Goal: Task Accomplishment & Management: Complete application form

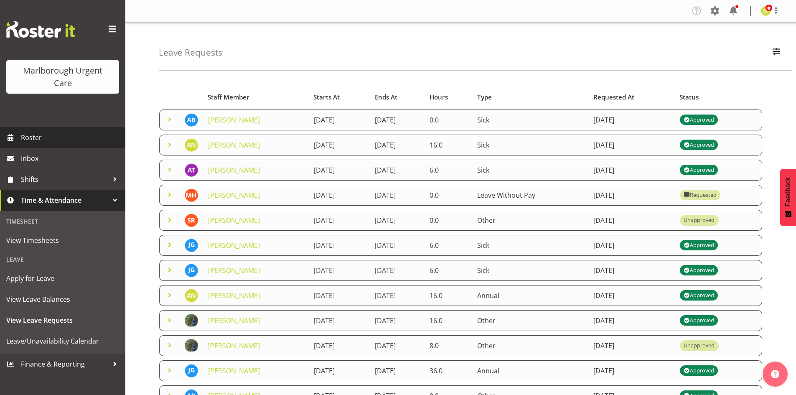
scroll to position [84, 0]
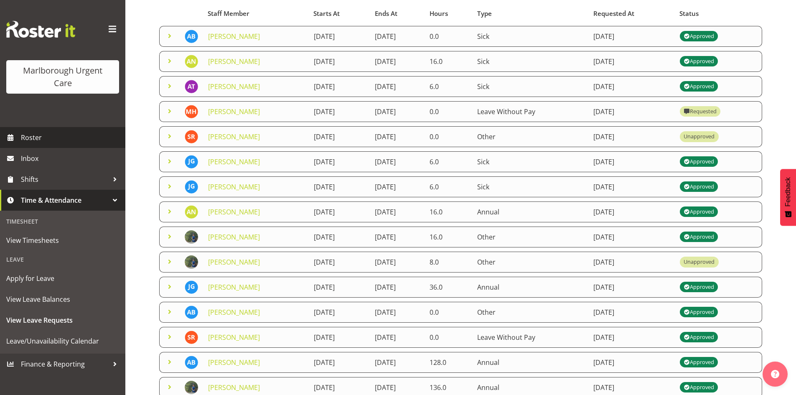
click at [46, 124] on div "Marlborough Urgent Care" at bounding box center [62, 63] width 125 height 127
click at [48, 135] on span "Roster" at bounding box center [71, 137] width 100 height 13
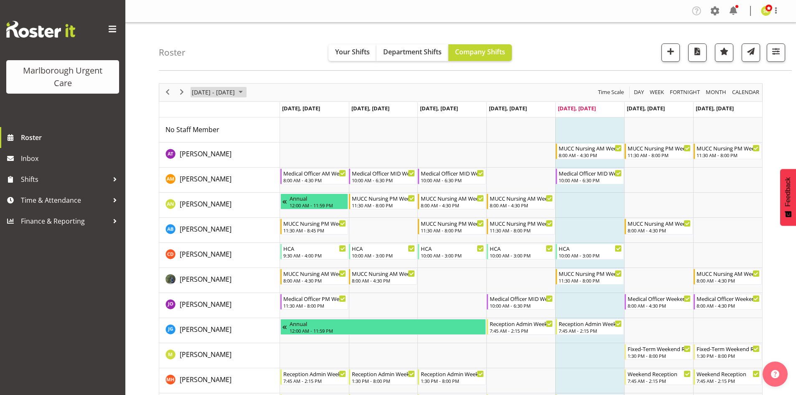
click at [213, 91] on span "[DATE] - [DATE]" at bounding box center [213, 92] width 45 height 10
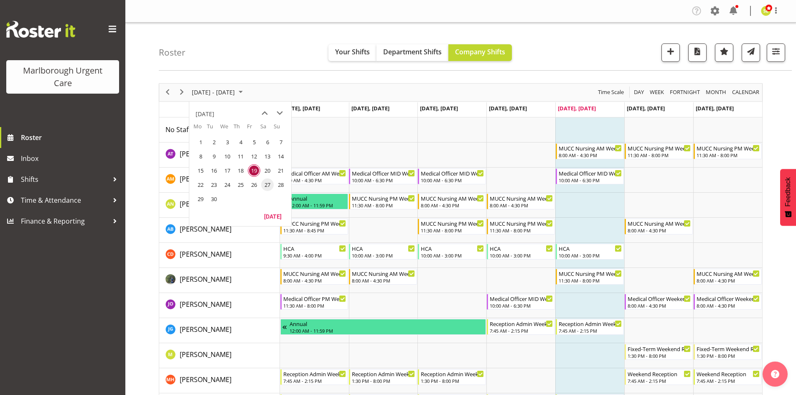
click at [269, 187] on span "27" at bounding box center [267, 184] width 13 height 13
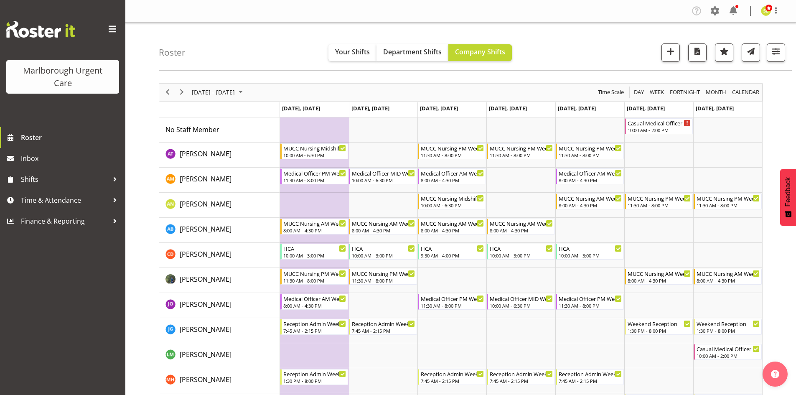
click at [233, 85] on div "September 22 - 28, 2025" at bounding box center [218, 93] width 59 height 18
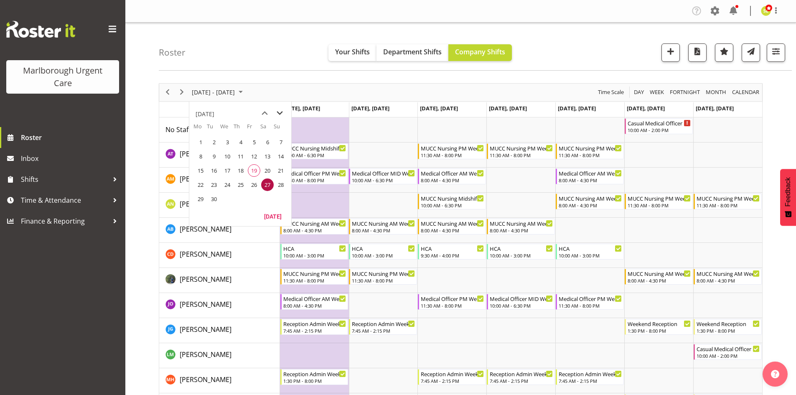
click at [276, 114] on span "next month" at bounding box center [279, 113] width 15 height 15
click at [267, 182] on span "25" at bounding box center [267, 184] width 13 height 13
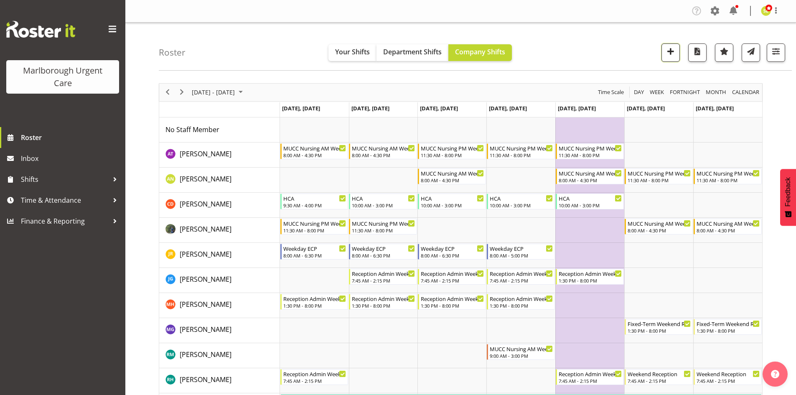
click at [667, 55] on span "button" at bounding box center [670, 51] width 11 height 11
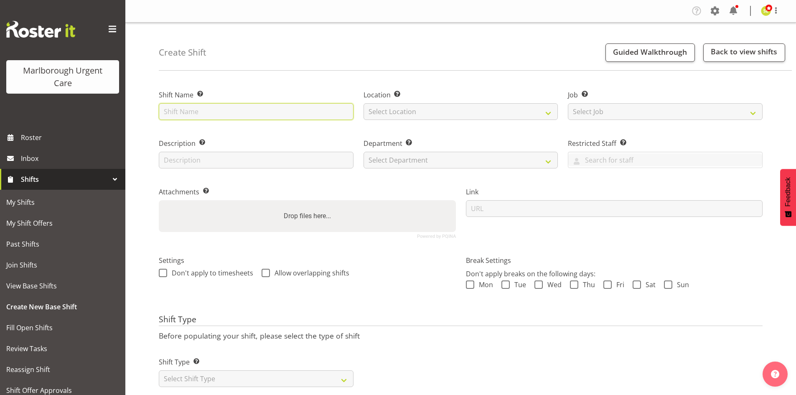
click at [260, 109] on input "text" at bounding box center [256, 111] width 195 height 17
type input "Casual Medical Officer Weekend"
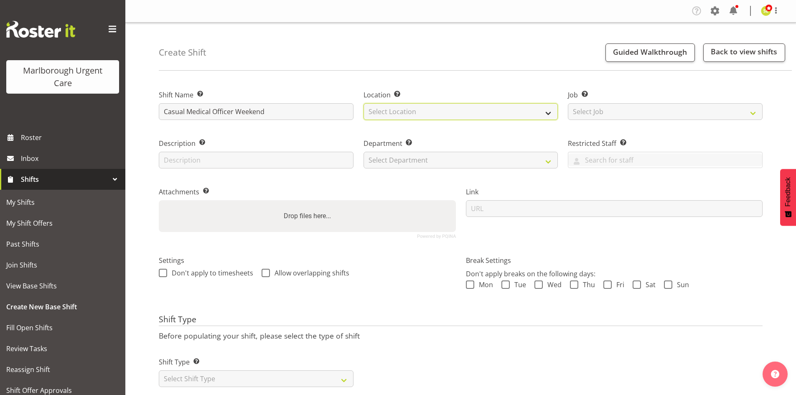
click at [421, 117] on select "Select Location Blenheim" at bounding box center [460, 111] width 195 height 17
select select "1282"
click at [363, 103] on select "Select Location Blenheim" at bounding box center [460, 111] width 195 height 17
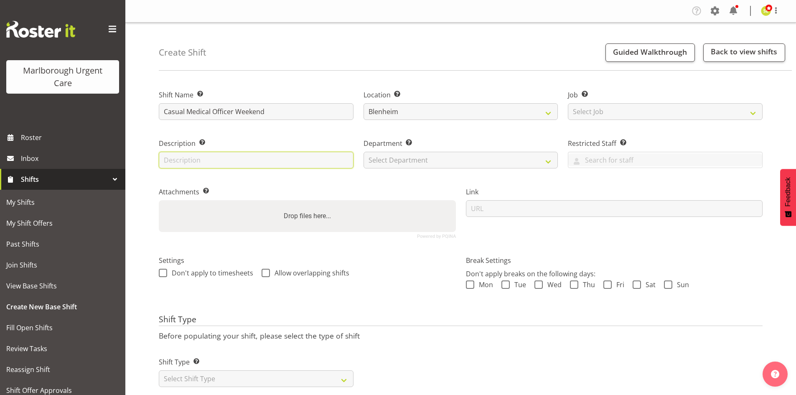
click at [261, 160] on input "text" at bounding box center [256, 160] width 195 height 17
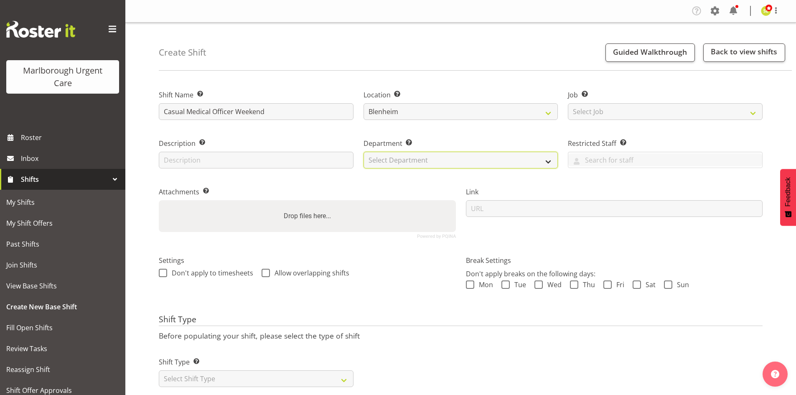
click at [388, 161] on select "Select Department Haemodialysis Dialysis Unit Marlborough Urgent Care" at bounding box center [460, 160] width 195 height 17
select select "925"
click at [363, 152] on select "Select Department Haemodialysis Dialysis Unit Marlborough Urgent Care" at bounding box center [460, 160] width 195 height 17
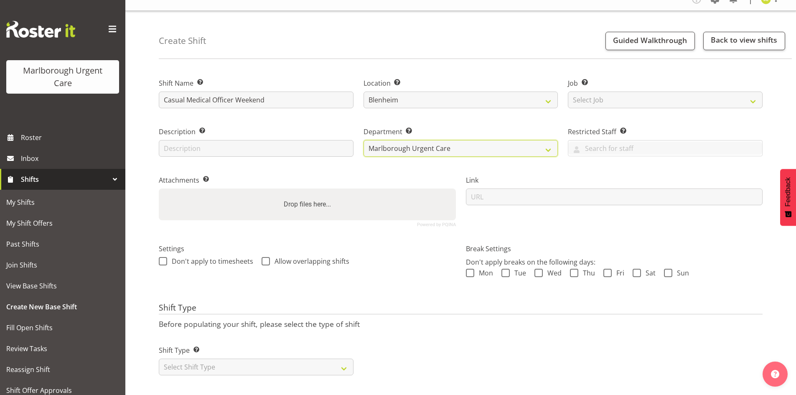
scroll to position [23, 0]
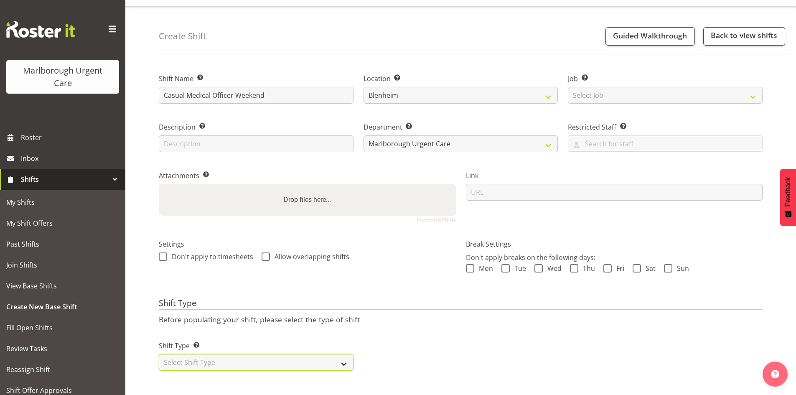
click at [249, 354] on select "Select Shift Type One Off Shift Recurring Shift Rotating Shift" at bounding box center [256, 362] width 195 height 17
select select "one_off"
click at [159, 354] on select "Select Shift Type One Off Shift Recurring Shift Rotating Shift" at bounding box center [256, 362] width 195 height 17
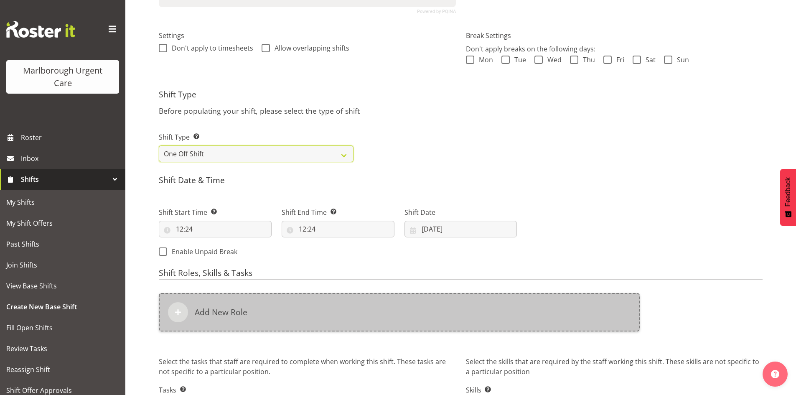
scroll to position [273, 0]
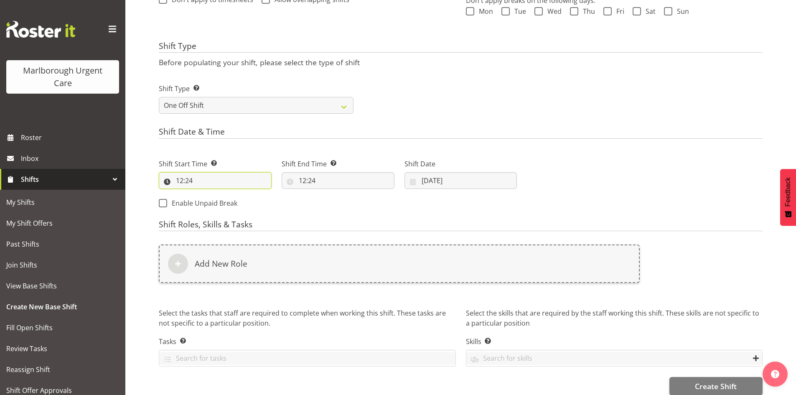
click at [187, 183] on input "12:24" at bounding box center [215, 180] width 113 height 17
click at [219, 203] on select "00 01 02 03 04 05 06 07 08 09 10 11 12 13 14 15 16 17 18 19 20 21 22 23" at bounding box center [215, 202] width 19 height 17
select select "10"
click at [206, 194] on select "00 01 02 03 04 05 06 07 08 09 10 11 12 13 14 15 16 17 18 19 20 21 22 23" at bounding box center [215, 202] width 19 height 17
type input "10:24"
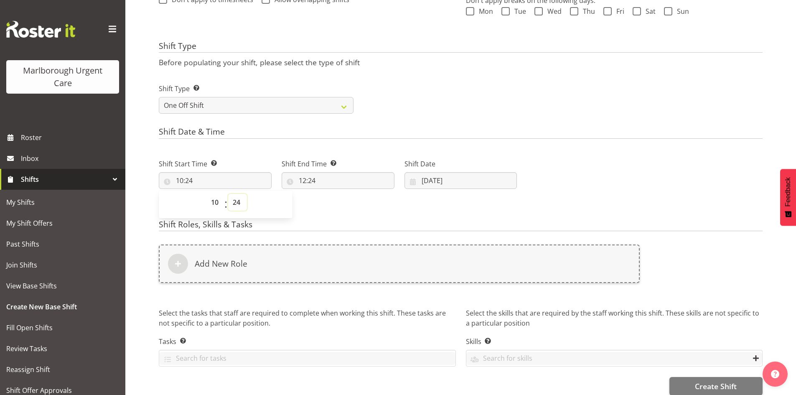
drag, startPoint x: 233, startPoint y: 203, endPoint x: 234, endPoint y: 194, distance: 9.3
click at [233, 203] on select "00 01 02 03 04 05 06 07 08 09 10 11 12 13 14 15 16 17 18 19 20 21 22 23 24 25 2…" at bounding box center [237, 202] width 19 height 17
select select "0"
click at [228, 194] on select "00 01 02 03 04 05 06 07 08 09 10 11 12 13 14 15 16 17 18 19 20 21 22 23 24 25 2…" at bounding box center [237, 202] width 19 height 17
type input "10:00"
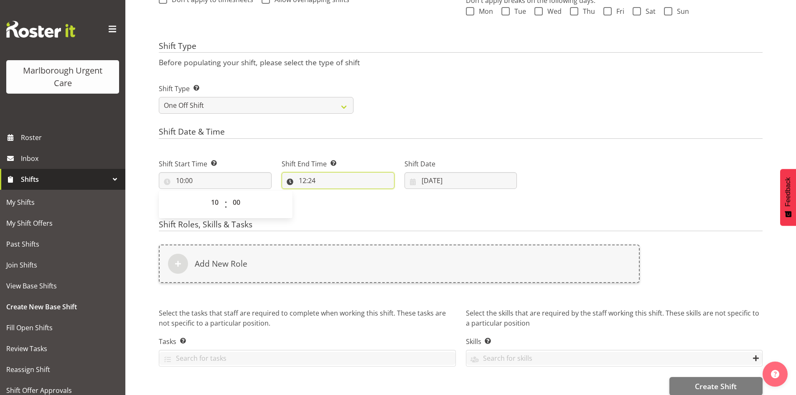
click at [324, 175] on input "12:24" at bounding box center [338, 180] width 113 height 17
click at [335, 205] on select "00 01 02 03 04 05 06 07 08 09 10 11 12 13 14 15 16 17 18 19 20 21 22 23" at bounding box center [338, 202] width 19 height 17
select select "14"
click at [329, 194] on select "00 01 02 03 04 05 06 07 08 09 10 11 12 13 14 15 16 17 18 19 20 21 22 23" at bounding box center [338, 202] width 19 height 17
type input "14:24"
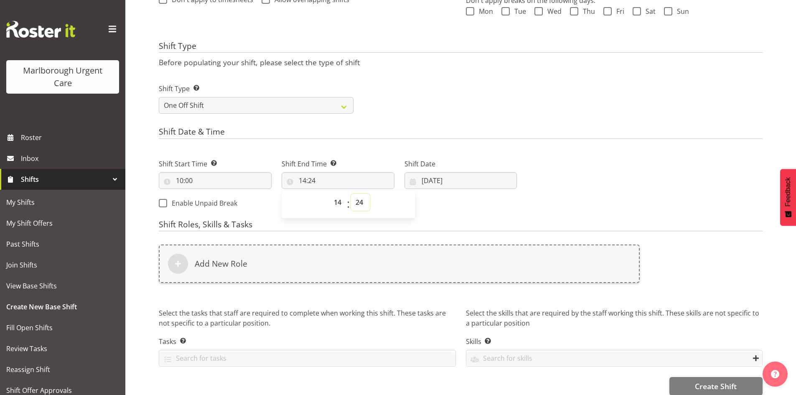
click at [356, 202] on select "00 01 02 03 04 05 06 07 08 09 10 11 12 13 14 15 16 17 18 19 20 21 22 23 24 25 2…" at bounding box center [360, 202] width 19 height 17
select select "0"
click at [351, 194] on select "00 01 02 03 04 05 06 07 08 09 10 11 12 13 14 15 16 17 18 19 20 21 22 23 24 25 2…" at bounding box center [360, 202] width 19 height 17
type input "14:00"
click at [559, 157] on div "Next Shifts" at bounding box center [645, 181] width 246 height 68
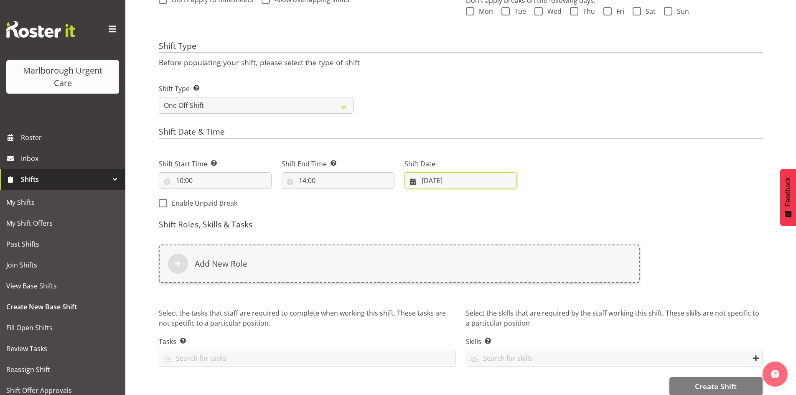
click at [448, 180] on input "19/09/2025" at bounding box center [460, 180] width 113 height 17
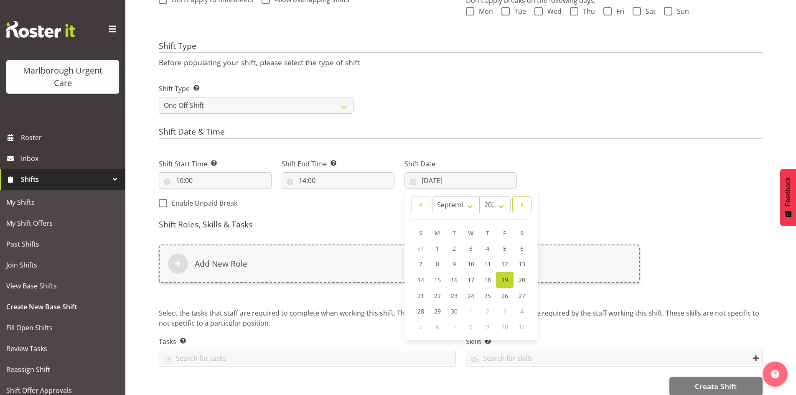
click at [525, 211] on link at bounding box center [521, 204] width 19 height 17
select select "9"
click at [519, 297] on span "25" at bounding box center [521, 295] width 7 height 8
type input "25/10/2025"
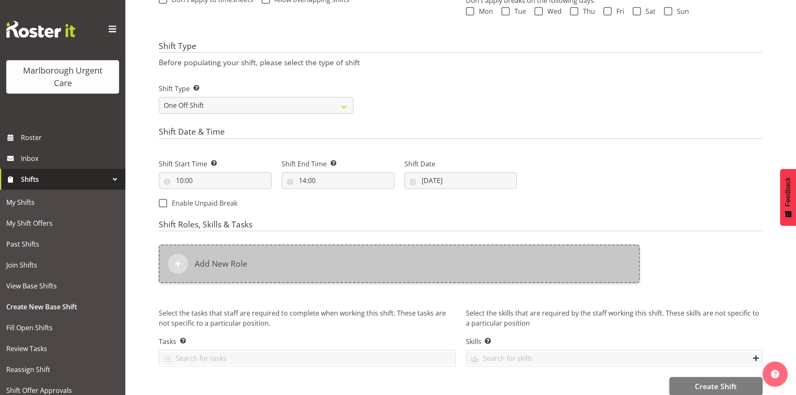
click at [213, 259] on h6 "Add New Role" at bounding box center [221, 264] width 53 height 10
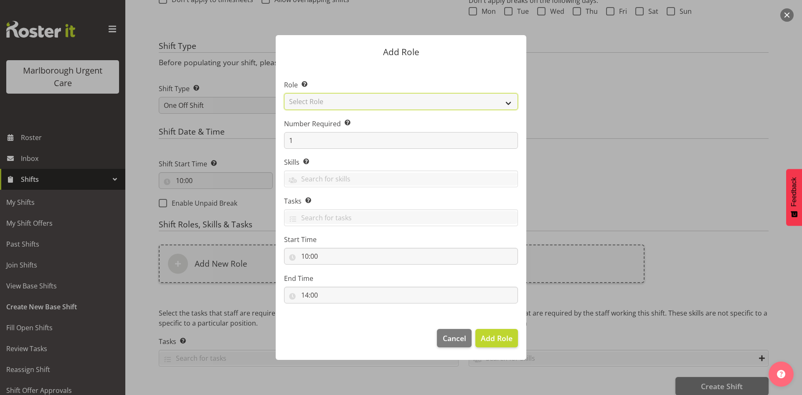
click at [336, 94] on select "Select Role Casual Registered Nurse Casual Weekday Medical Officer Casual Weekd…" at bounding box center [401, 101] width 234 height 17
select select "1559"
click at [284, 93] on select "Select Role Casual Registered Nurse Casual Weekday Medical Officer Casual Weekd…" at bounding box center [401, 101] width 234 height 17
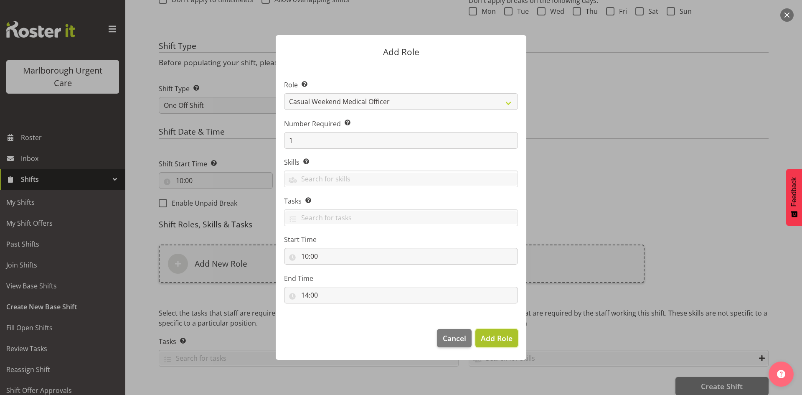
click at [500, 338] on span "Add Role" at bounding box center [497, 338] width 32 height 10
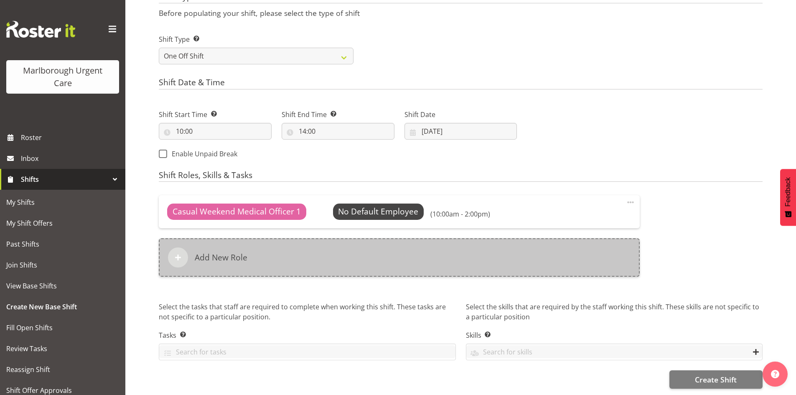
scroll to position [329, 0]
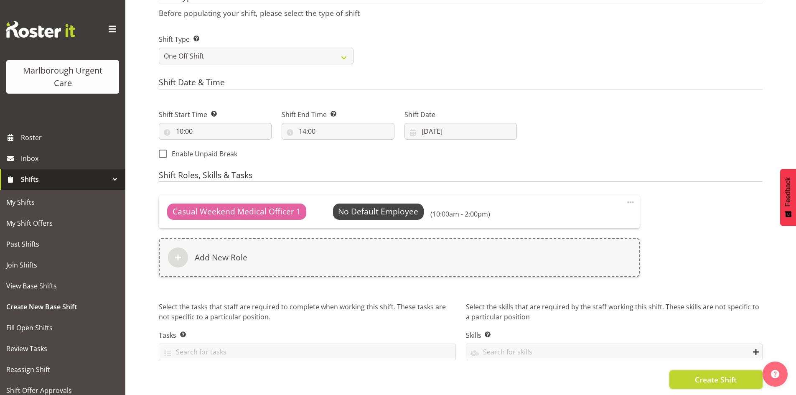
click at [700, 375] on span "Create Shift" at bounding box center [716, 379] width 42 height 11
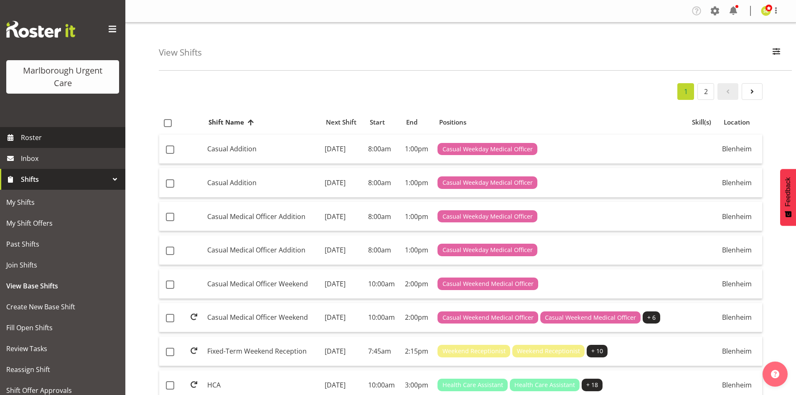
drag, startPoint x: 47, startPoint y: 132, endPoint x: 80, endPoint y: 134, distance: 33.1
click at [47, 132] on span "Roster" at bounding box center [71, 137] width 100 height 13
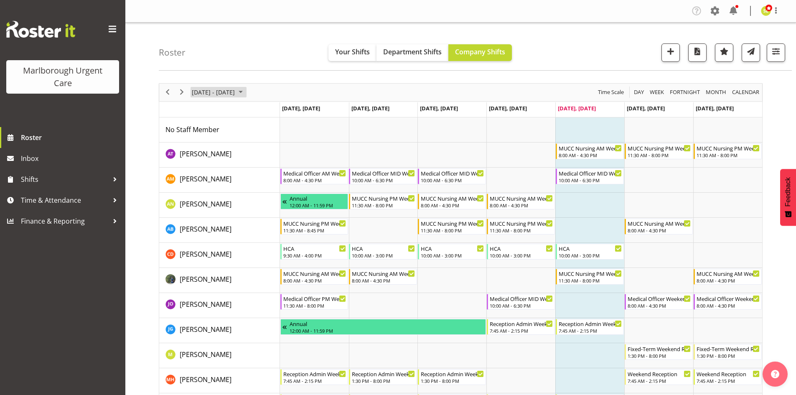
click at [228, 93] on span "[DATE] - [DATE]" at bounding box center [213, 92] width 45 height 10
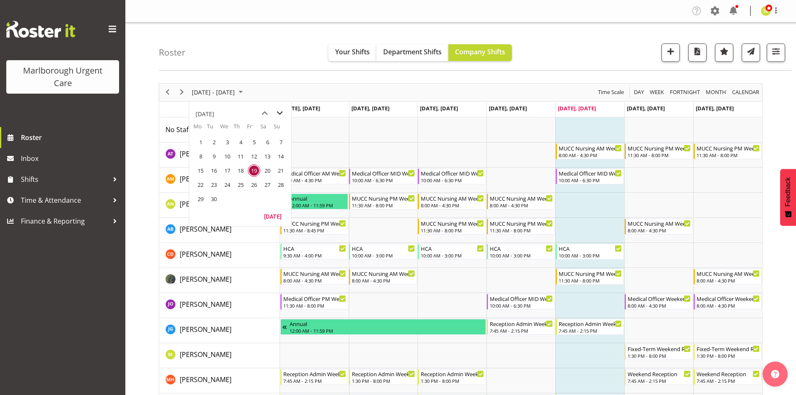
click at [278, 117] on span "next month" at bounding box center [279, 113] width 15 height 15
click at [270, 185] on span "25" at bounding box center [267, 184] width 13 height 13
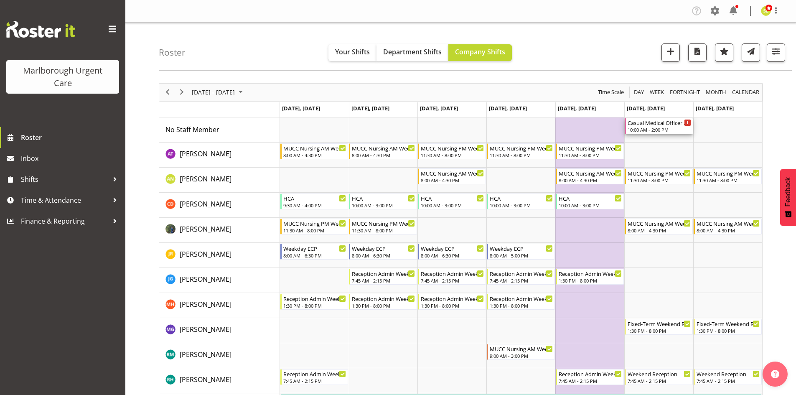
click at [665, 131] on div "10:00 AM - 2:00 PM" at bounding box center [658, 129] width 63 height 7
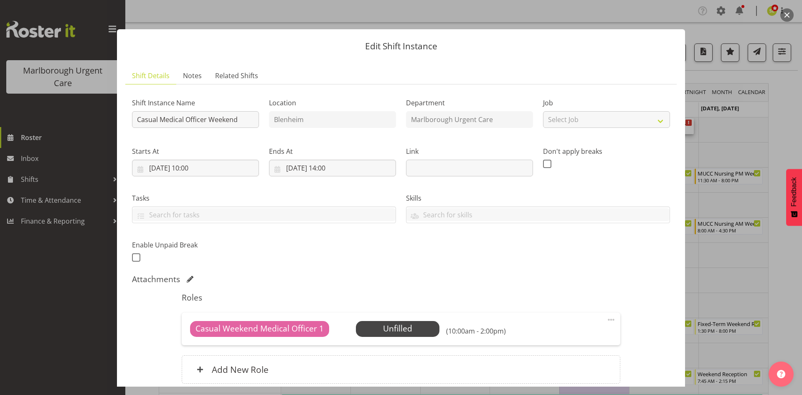
click at [612, 322] on div "Casual Weekend Medical Officer 1 Unfilled Select Employee (10:00am - 2:00pm) Ed…" at bounding box center [401, 328] width 438 height 33
click at [606, 319] on span at bounding box center [611, 320] width 10 height 10
click at [566, 337] on link "Edit" at bounding box center [576, 337] width 80 height 15
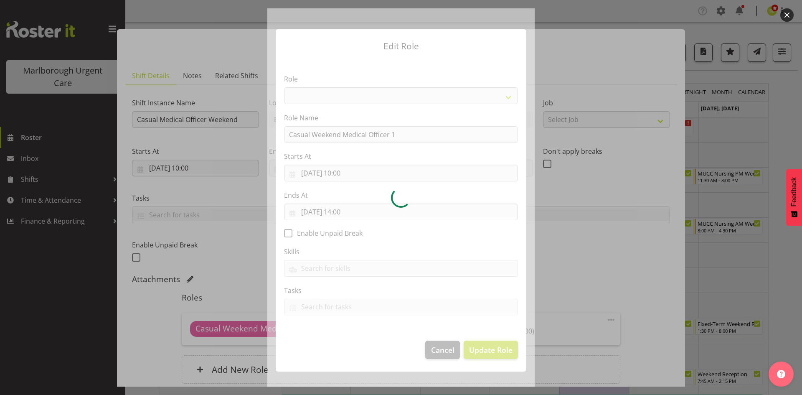
select select "1559"
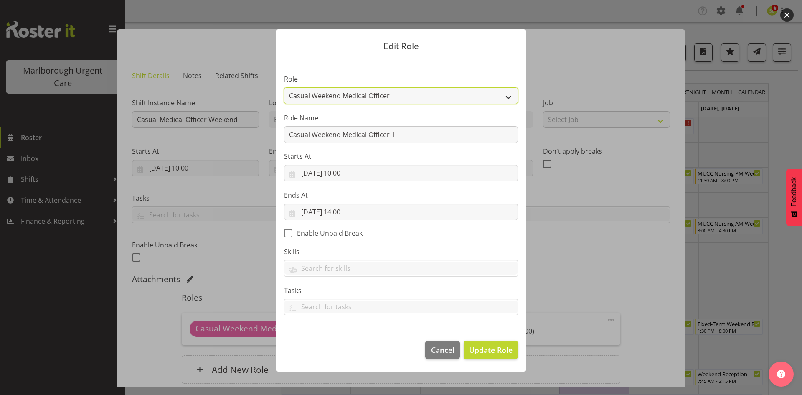
click at [368, 100] on select "Casual Registered Nurse Casual Weekday Medical Officer Casual Weekday Reception…" at bounding box center [401, 95] width 234 height 17
click at [434, 344] on span "Cancel" at bounding box center [442, 349] width 23 height 11
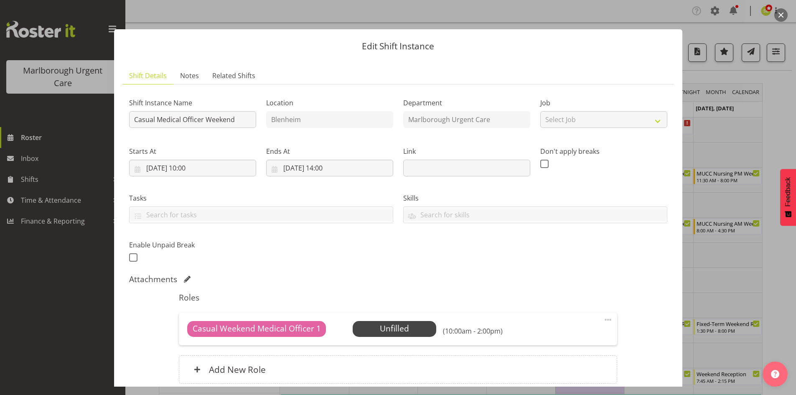
click at [782, 15] on button "button" at bounding box center [780, 14] width 13 height 13
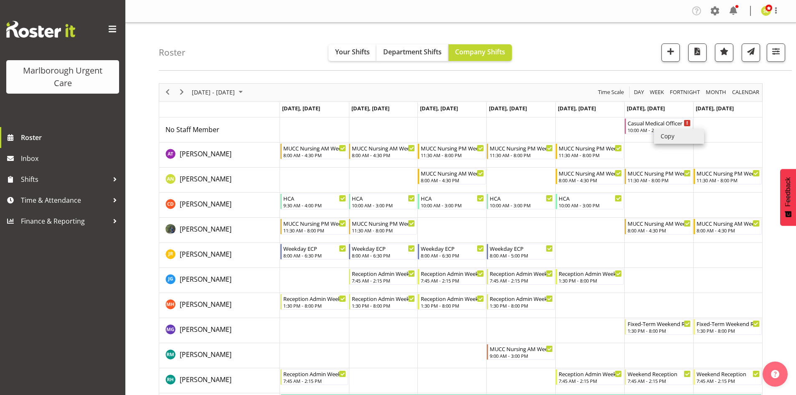
click at [663, 135] on li "Copy" at bounding box center [679, 136] width 50 height 15
click at [674, 135] on li "Copy" at bounding box center [679, 136] width 50 height 15
click at [586, 127] on td "Timeline Week of October 25, 2025" at bounding box center [589, 129] width 69 height 25
click at [668, 132] on li "Copy" at bounding box center [686, 133] width 50 height 15
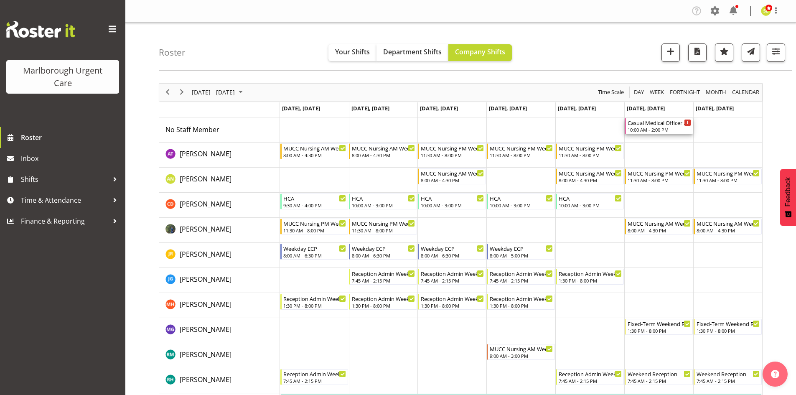
click at [650, 127] on div "10:00 AM - 2:00 PM" at bounding box center [658, 129] width 63 height 7
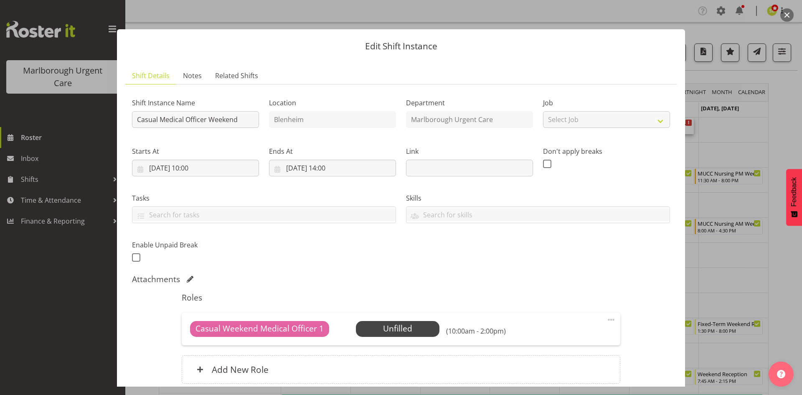
click at [787, 15] on button "button" at bounding box center [786, 14] width 13 height 13
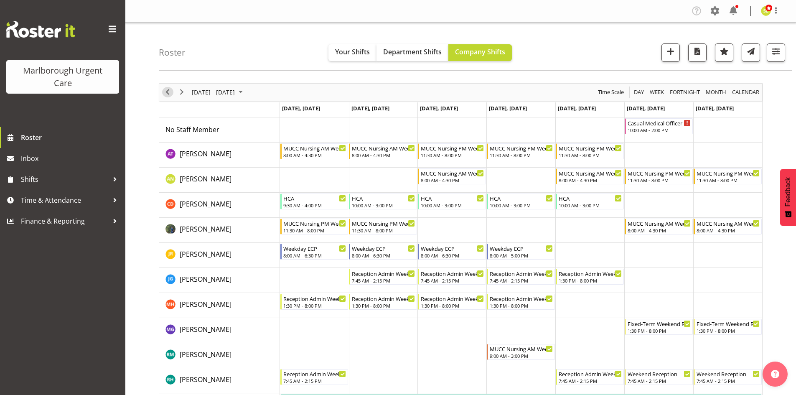
click at [162, 94] on div "previous period" at bounding box center [167, 93] width 14 height 18
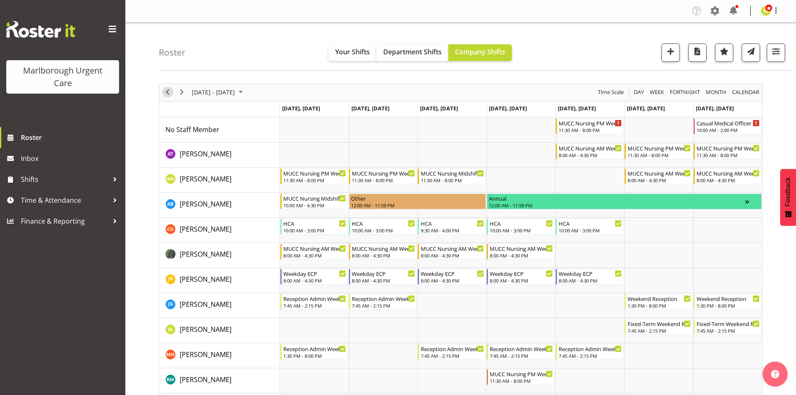
click at [165, 92] on span "Previous" at bounding box center [168, 92] width 10 height 10
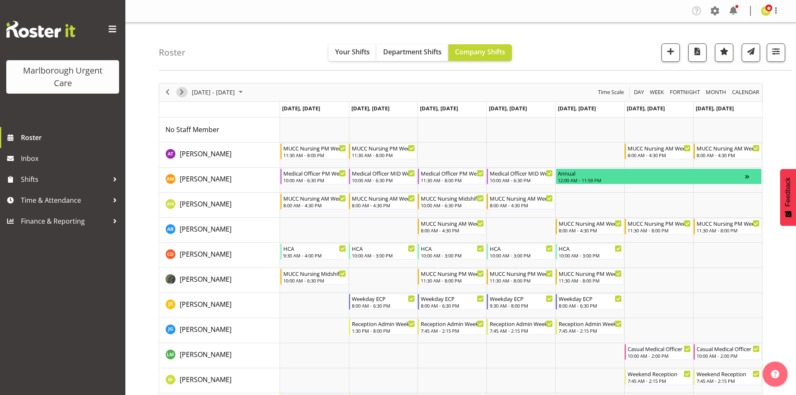
click at [181, 92] on span "Next" at bounding box center [182, 92] width 10 height 10
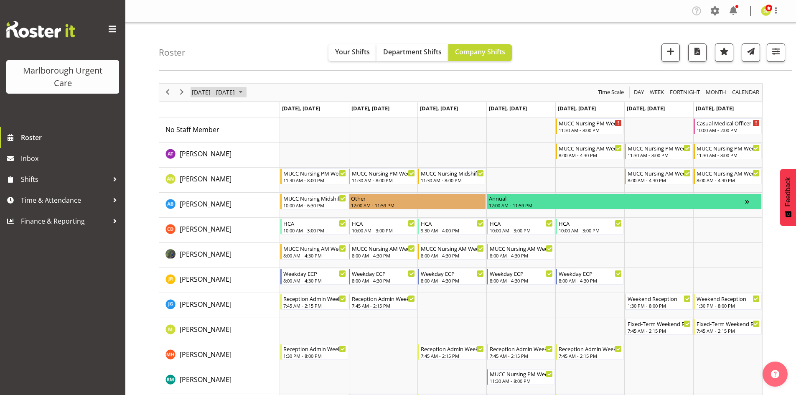
click at [207, 90] on span "[DATE] - [DATE]" at bounding box center [213, 92] width 45 height 10
click at [288, 85] on div "[DATE] - [DATE] [DATE] Day Week Fortnight Month calendar Month Agenda Time Scale" at bounding box center [460, 93] width 603 height 18
click at [185, 92] on span "Next" at bounding box center [182, 92] width 10 height 10
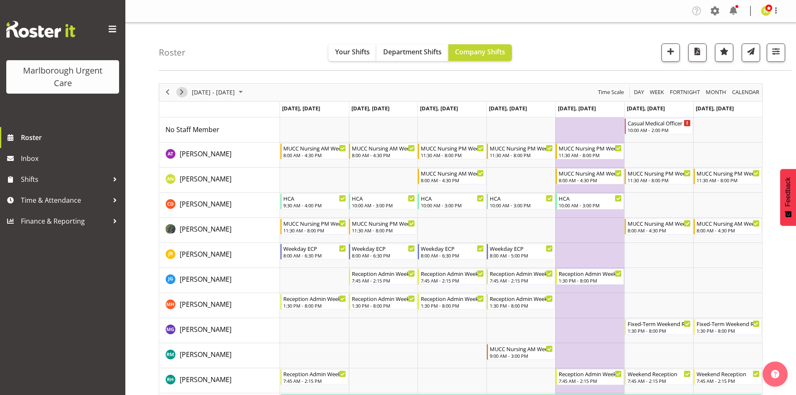
click at [183, 91] on span "Next" at bounding box center [182, 92] width 10 height 10
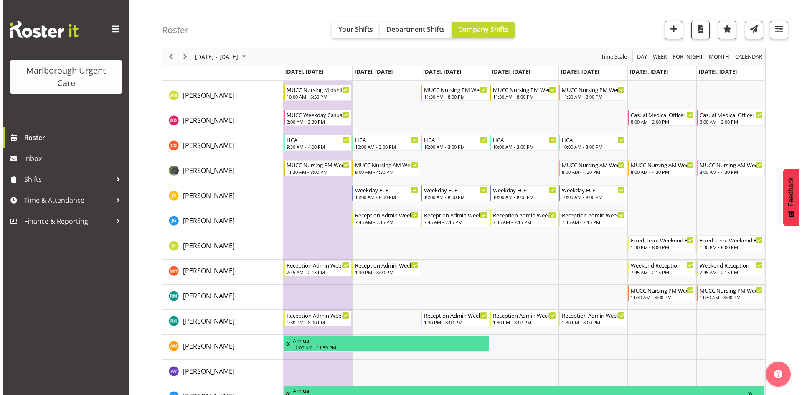
scroll to position [42, 0]
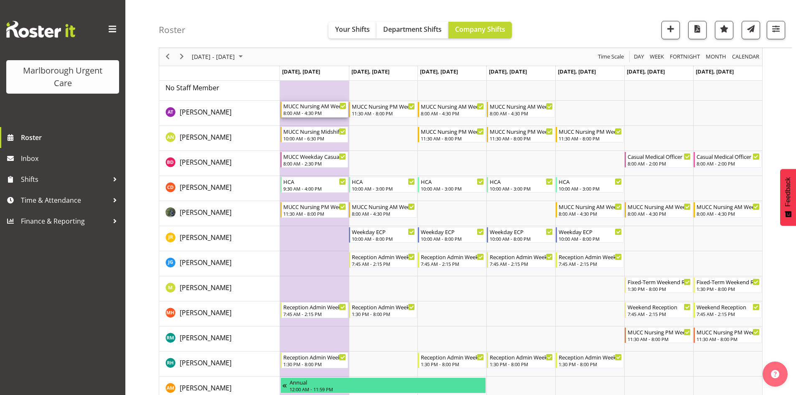
click at [303, 111] on div "8:00 AM - 4:30 PM" at bounding box center [314, 112] width 63 height 7
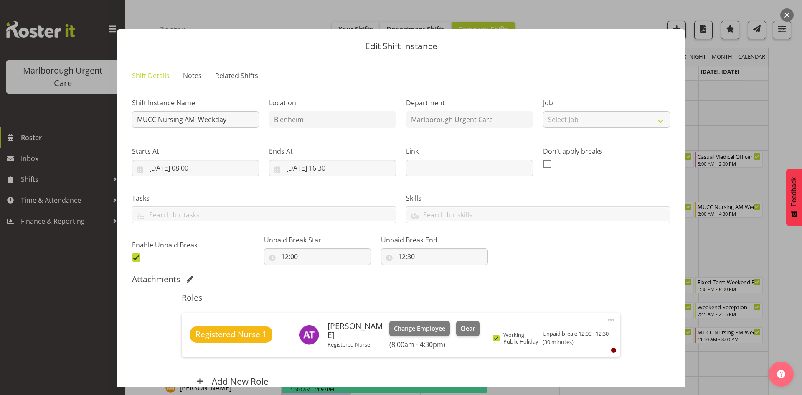
click at [785, 14] on button "button" at bounding box center [786, 14] width 13 height 13
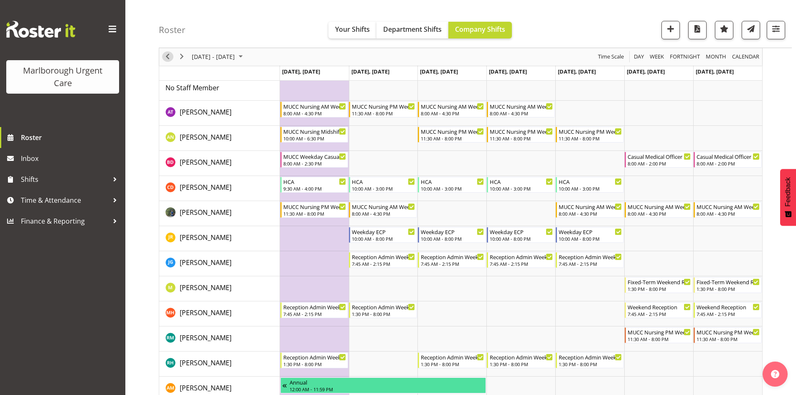
click at [168, 59] on span "Previous" at bounding box center [168, 57] width 10 height 10
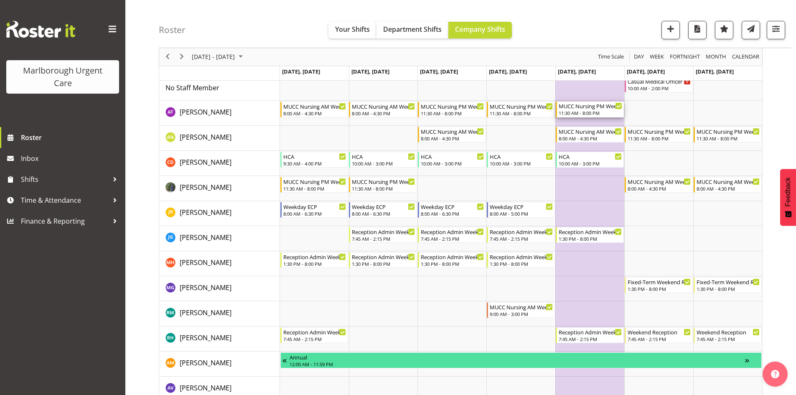
click at [601, 112] on div "11:30 AM - 8:00 PM" at bounding box center [590, 112] width 63 height 7
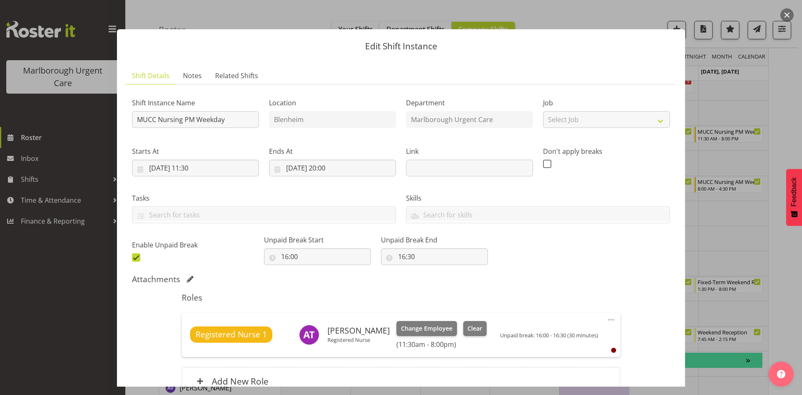
click at [790, 11] on button "button" at bounding box center [786, 14] width 13 height 13
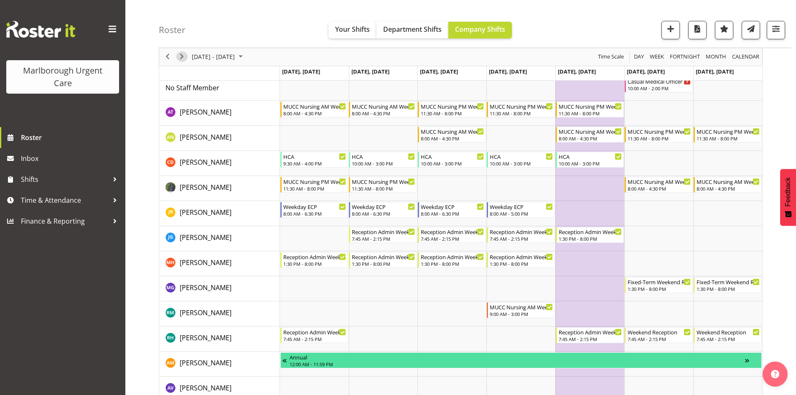
click at [179, 58] on span "Next" at bounding box center [182, 57] width 10 height 10
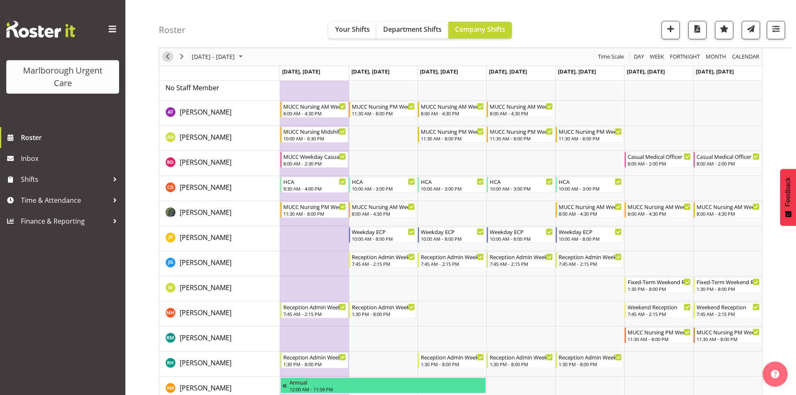
click at [168, 58] on span "Previous" at bounding box center [168, 57] width 10 height 10
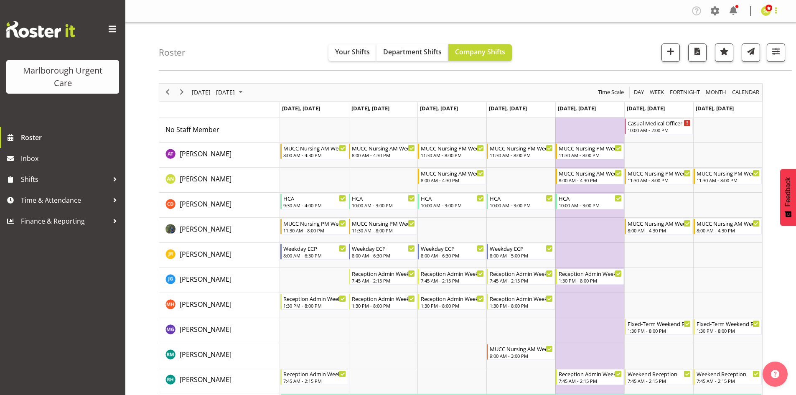
click at [777, 15] on span at bounding box center [776, 10] width 10 height 10
click at [749, 41] on link "Log Out" at bounding box center [741, 43] width 80 height 15
